Goal: Task Accomplishment & Management: Use online tool/utility

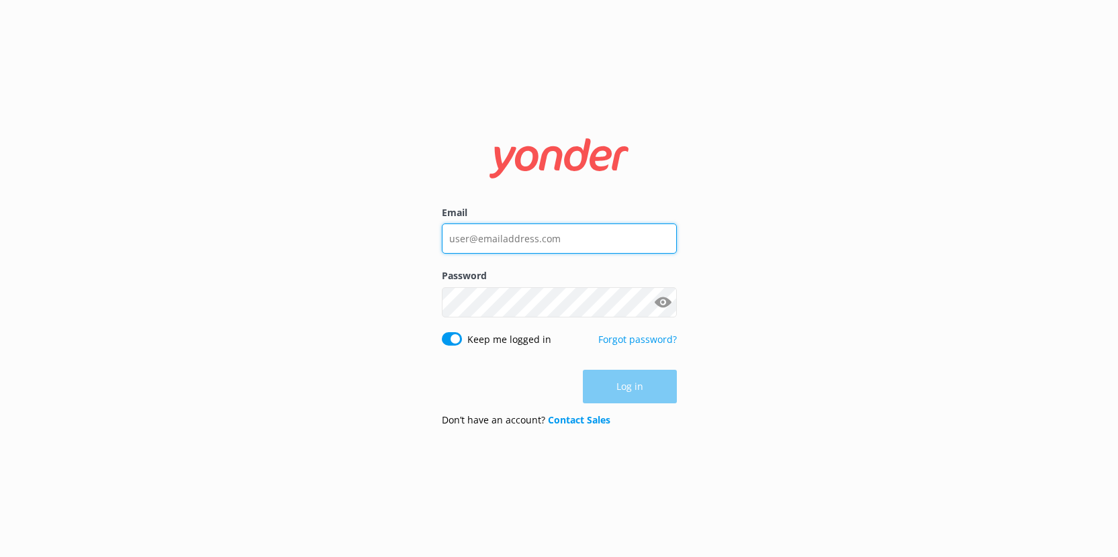
click at [519, 235] on input "Email" at bounding box center [559, 239] width 235 height 30
type input "ivy@tomis.tech"
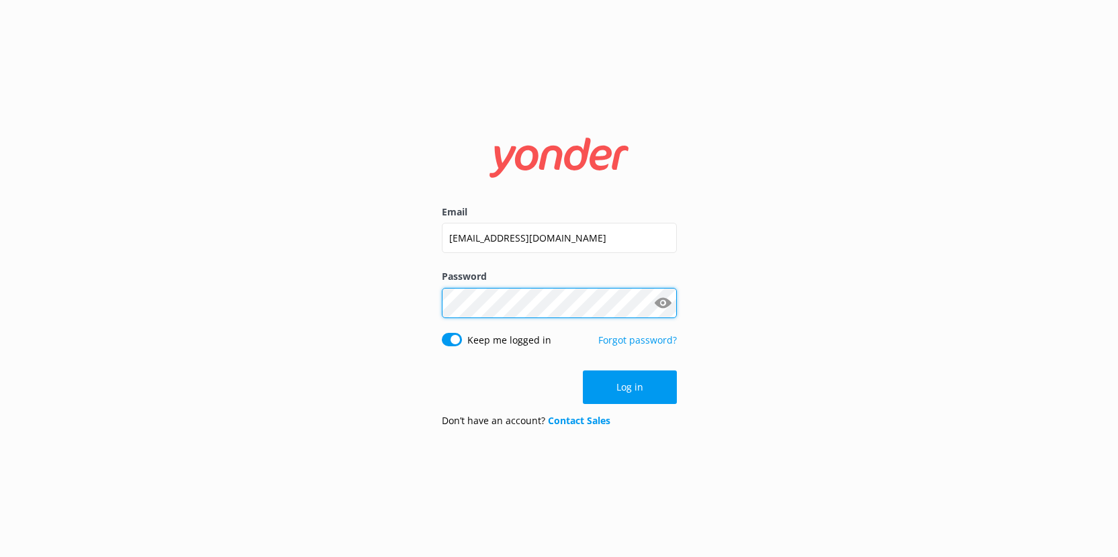
click button "Log in" at bounding box center [630, 388] width 94 height 34
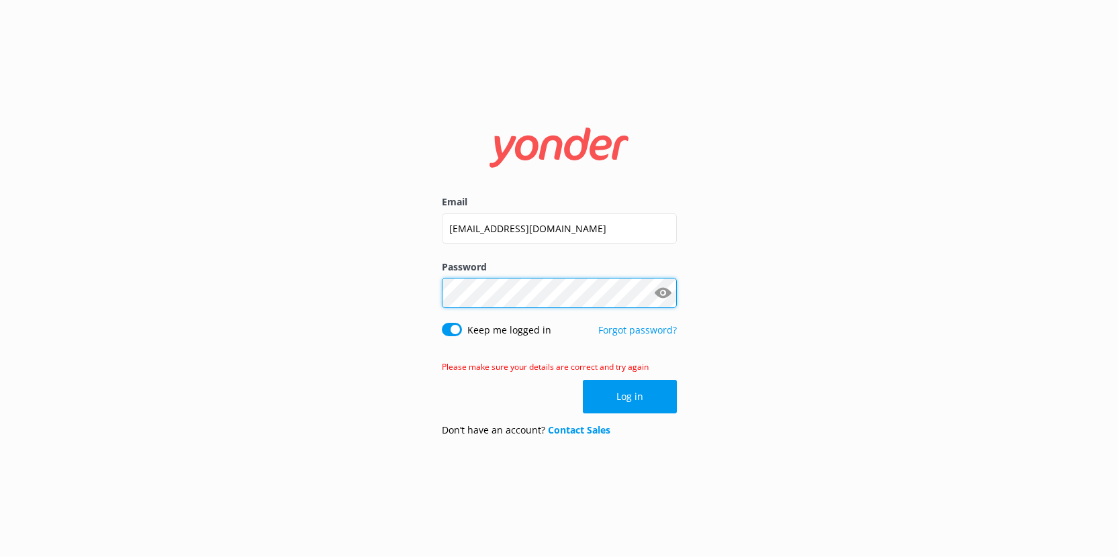
click button "Log in" at bounding box center [630, 397] width 94 height 34
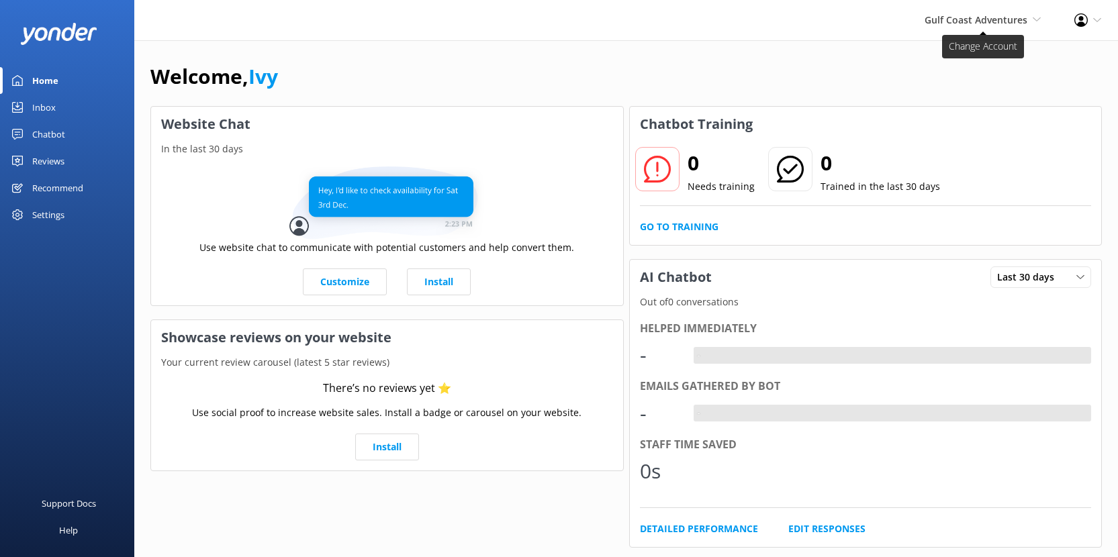
click at [996, 18] on span "Gulf Coast Adventures" at bounding box center [975, 19] width 103 height 13
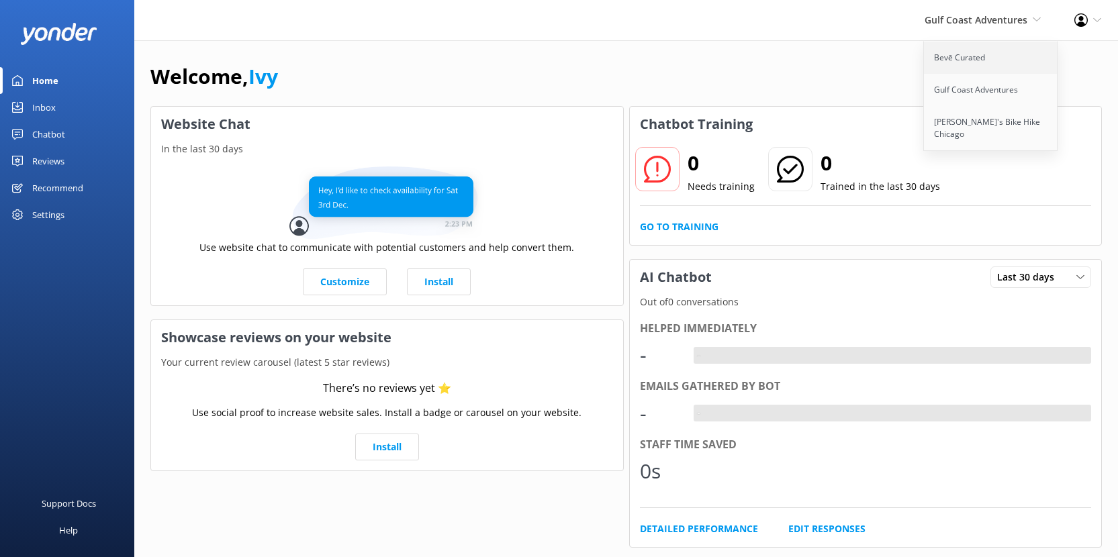
click at [965, 57] on link "Bevē Curated" at bounding box center [991, 58] width 134 height 32
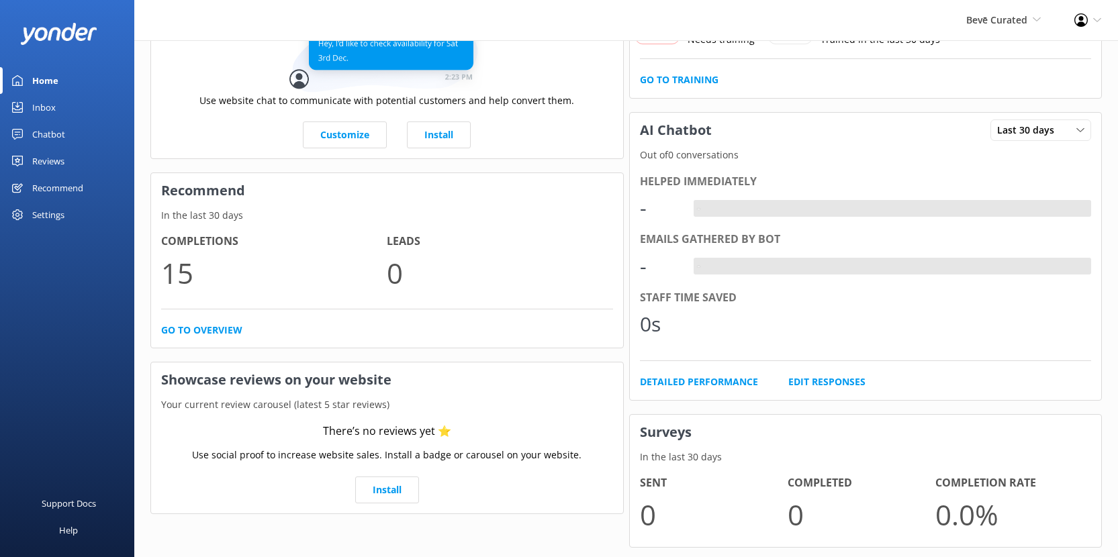
scroll to position [150, 0]
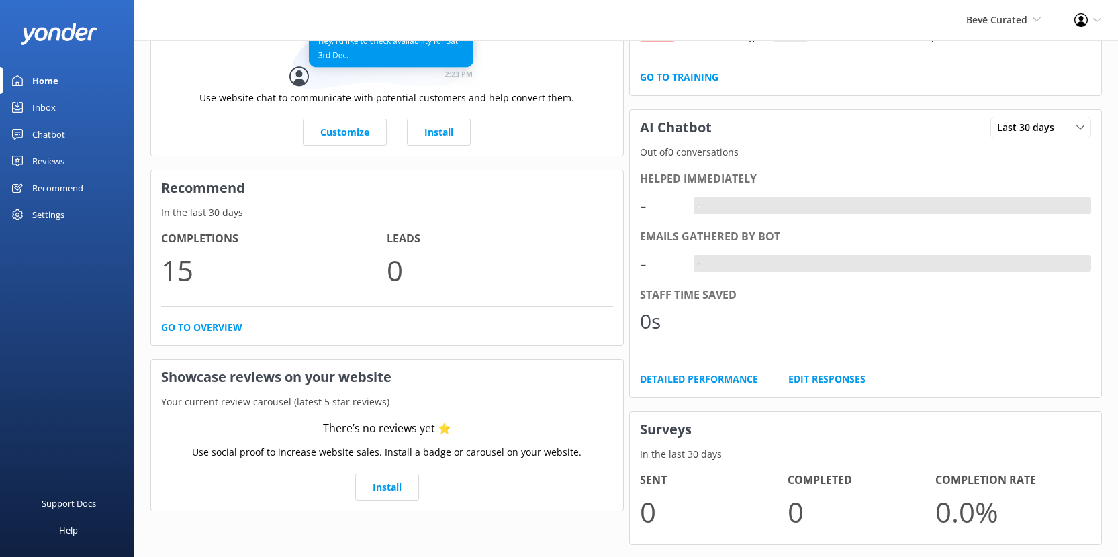
click at [216, 335] on link "Go to overview" at bounding box center [201, 327] width 81 height 15
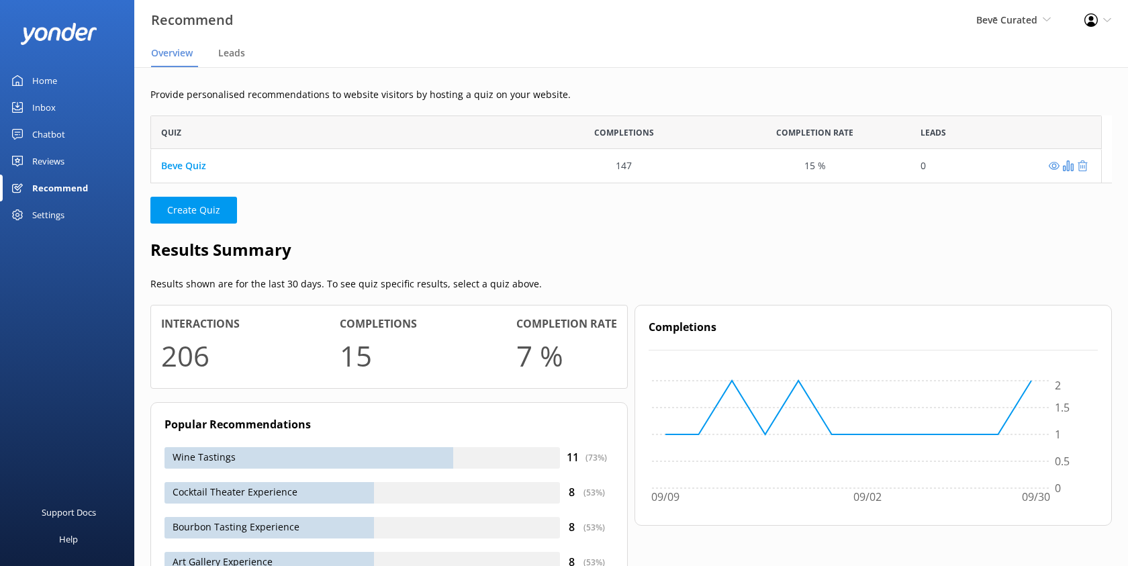
scroll to position [68, 961]
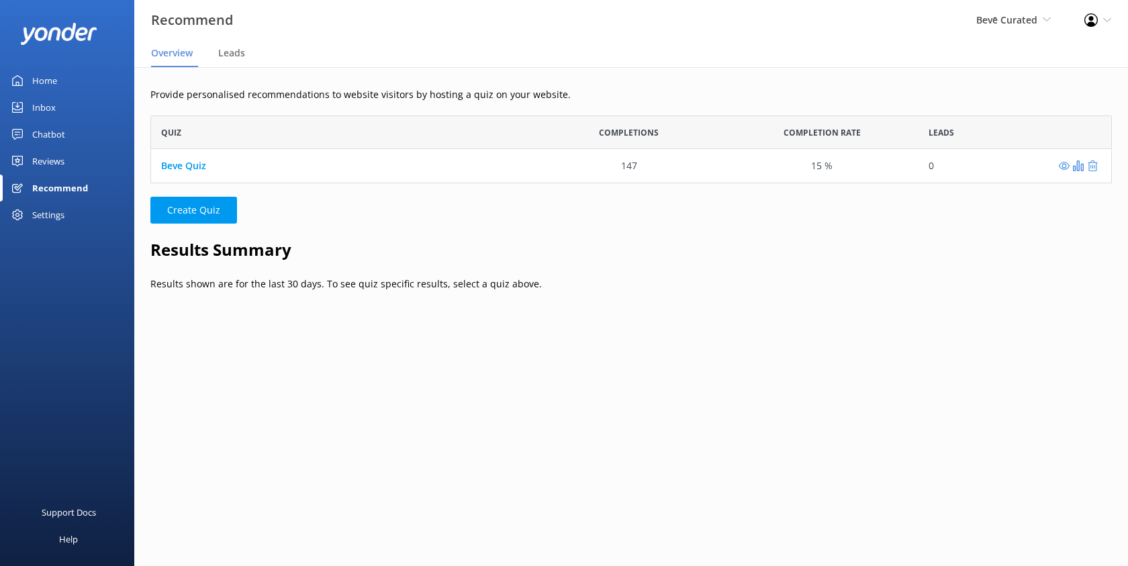
scroll to position [68, 961]
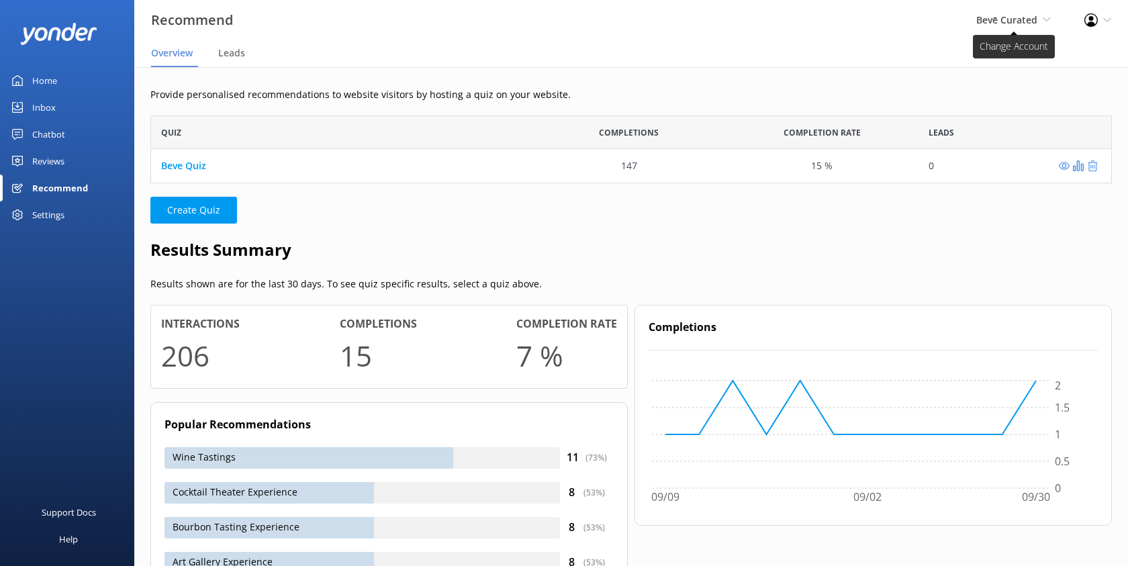
click at [1011, 16] on span "Bevē Curated" at bounding box center [1006, 19] width 61 height 13
click at [830, 29] on div "Recommend Bevē Curated Bevē Curated Gulf Coast Adventures [PERSON_NAME]'s Bike …" at bounding box center [564, 20] width 1128 height 40
